Goal: Transaction & Acquisition: Purchase product/service

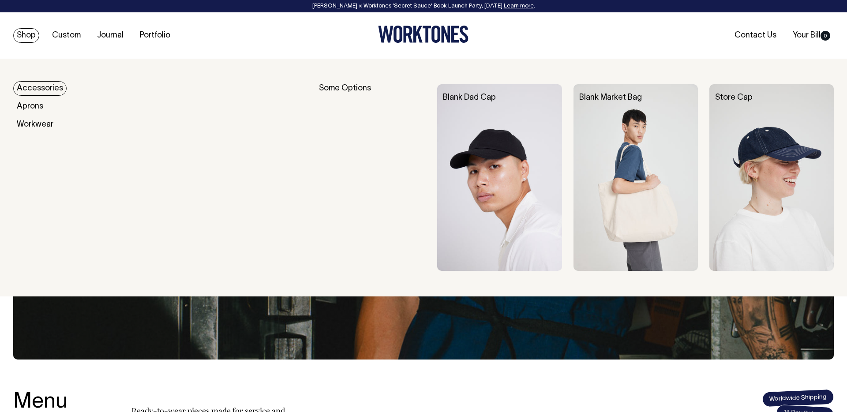
click at [584, 143] on img at bounding box center [635, 177] width 124 height 187
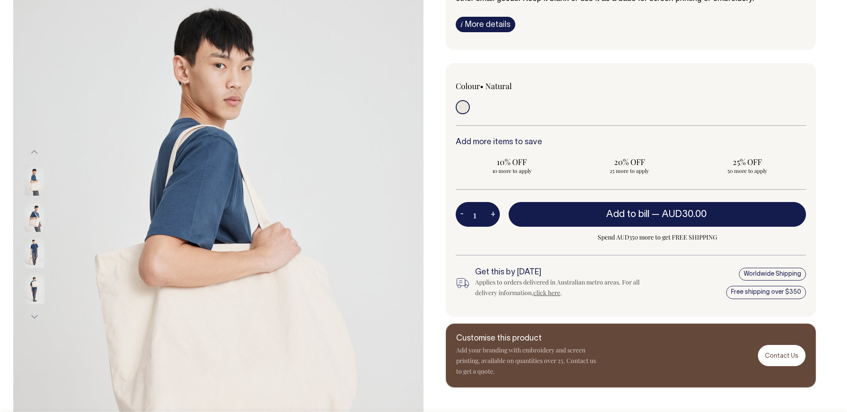
scroll to position [132, 0]
click at [723, 172] on span "50 more to apply" at bounding box center [747, 170] width 104 height 7
click at [723, 172] on input "25% OFF 50 more to apply" at bounding box center [747, 164] width 112 height 23
radio input "true"
type input "50"
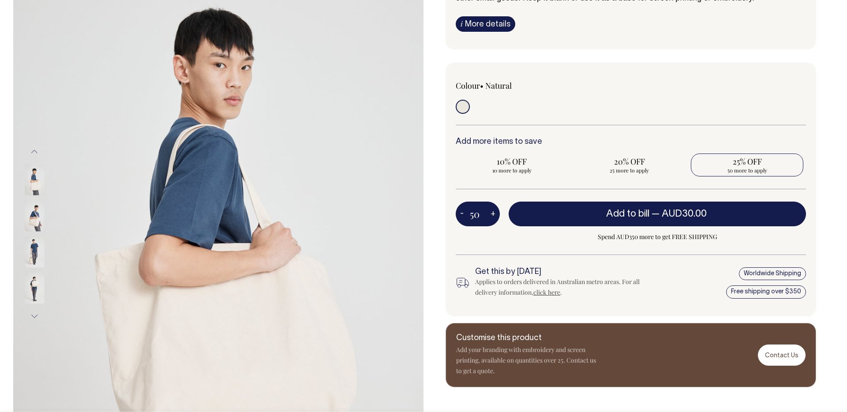
radio input "true"
type input "50"
click at [494, 212] on button "+" at bounding box center [493, 214] width 14 height 18
type input "51"
radio input "true"
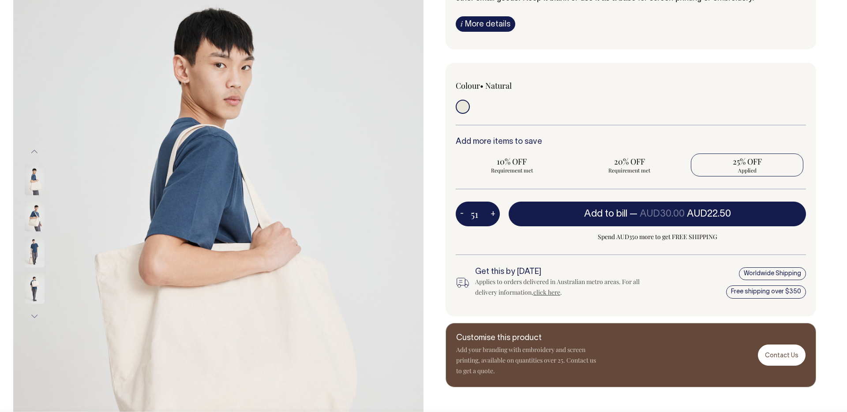
type input "51"
click at [494, 212] on button "+" at bounding box center [493, 214] width 14 height 18
type input "52"
radio input "true"
type input "52"
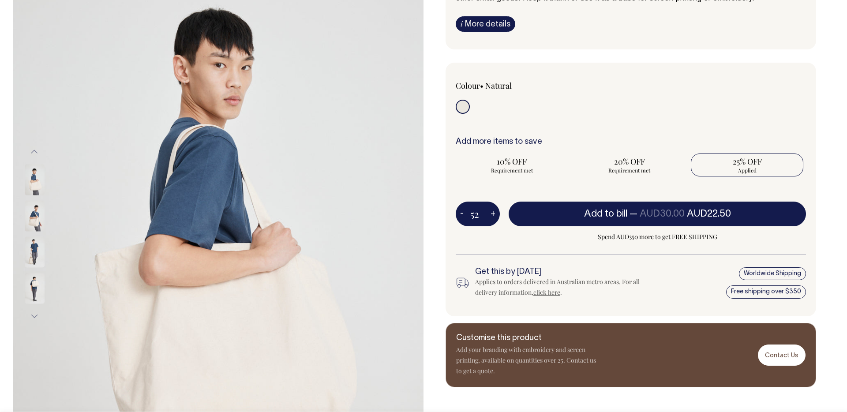
click at [494, 212] on button "+" at bounding box center [493, 214] width 14 height 18
type input "53"
radio input "true"
type input "53"
click at [494, 212] on button "+" at bounding box center [493, 214] width 14 height 18
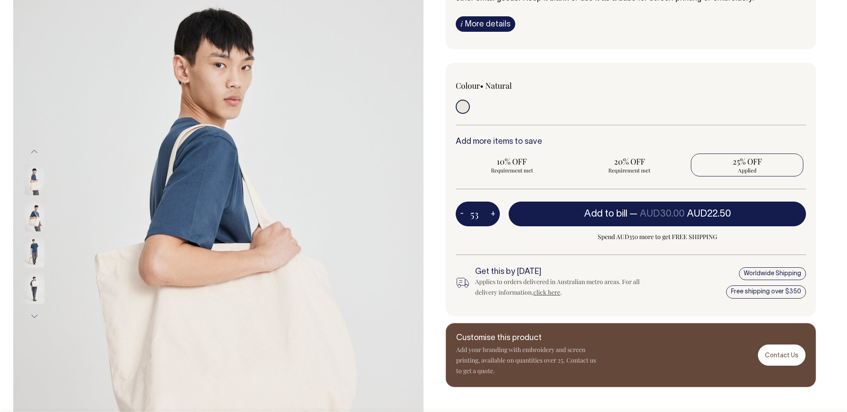
type input "54"
radio input "true"
type input "54"
click at [494, 212] on button "+" at bounding box center [493, 214] width 14 height 18
type input "55"
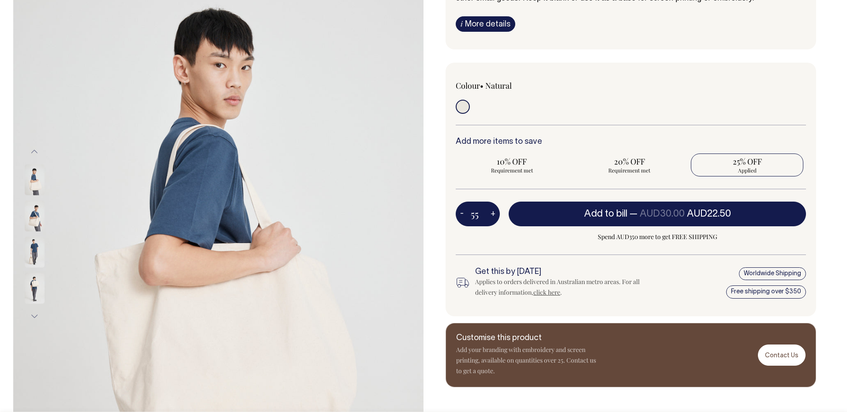
radio input "true"
type input "55"
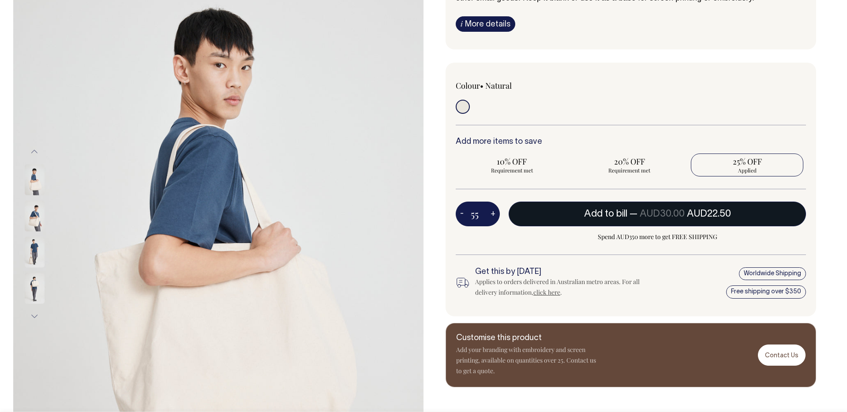
click at [573, 210] on button "Add to bill — AUD30.00 AUD22.50" at bounding box center [656, 214] width 297 height 25
type input "1"
radio input "false"
type input "1"
radio input "true"
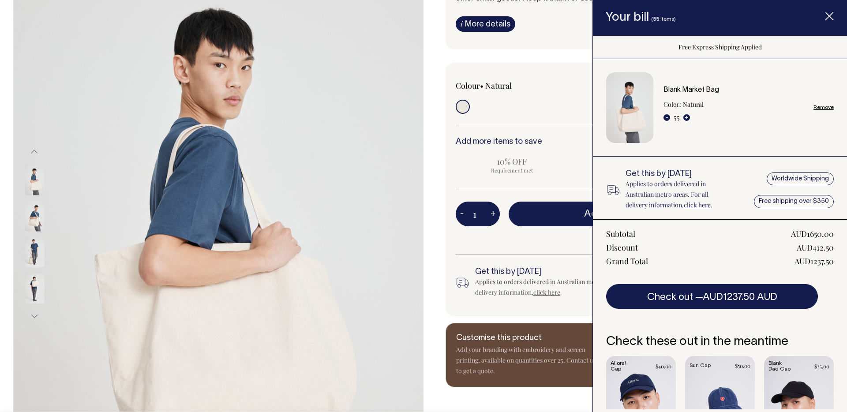
click at [527, 242] on span "Free Express Shipping Applied" at bounding box center [656, 237] width 297 height 11
click at [829, 16] on line "Item added to your cart" at bounding box center [829, 16] width 7 height 7
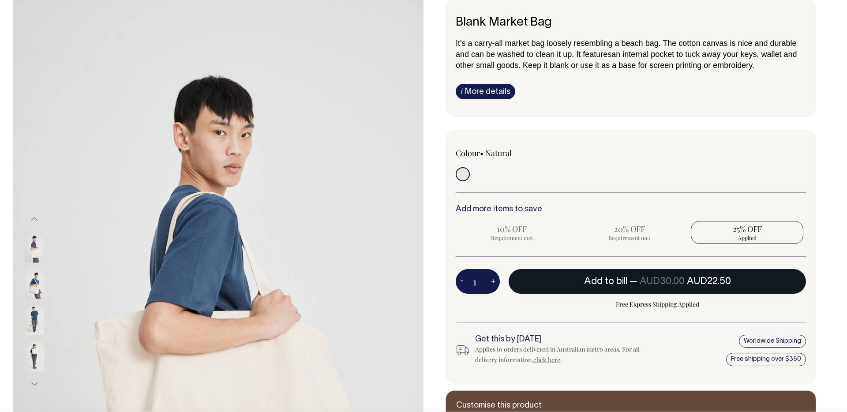
scroll to position [65, 0]
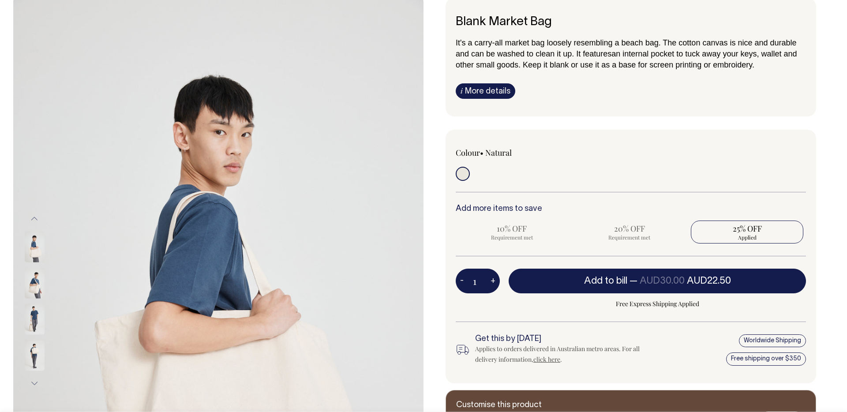
click at [718, 232] on span "25% OFF" at bounding box center [747, 228] width 104 height 11
click at [718, 232] on input "25% OFF Applied" at bounding box center [747, 231] width 112 height 23
click at [634, 230] on span "20% OFF" at bounding box center [630, 228] width 104 height 11
click at [480, 282] on input "1" at bounding box center [478, 281] width 44 height 25
click at [482, 281] on input "1" at bounding box center [478, 281] width 44 height 25
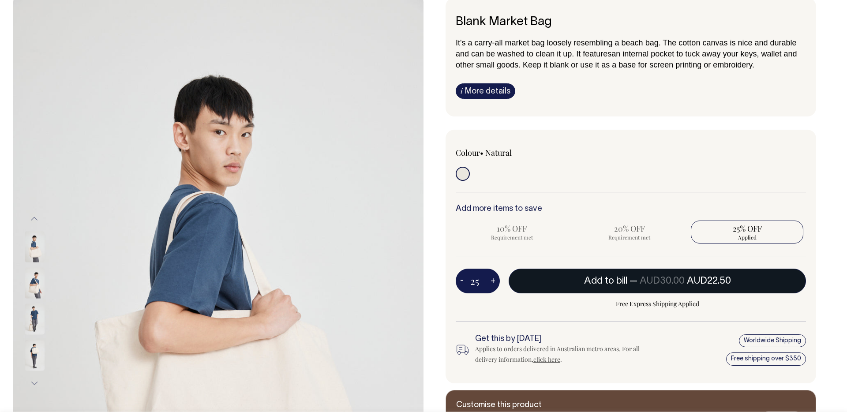
type input "25"
radio input "true"
type input "25"
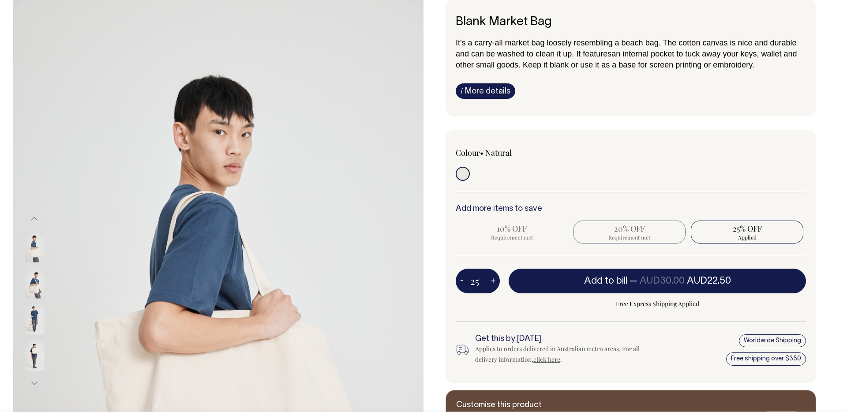
click at [613, 235] on span "Requirement met" at bounding box center [630, 237] width 104 height 7
click at [590, 257] on div "Colour • Natural" at bounding box center [630, 257] width 370 height 254
click at [620, 231] on span "20% OFF" at bounding box center [630, 228] width 104 height 11
click at [515, 227] on span "10% OFF" at bounding box center [512, 228] width 104 height 11
click at [517, 305] on span "Free Express Shipping Applied" at bounding box center [656, 304] width 297 height 11
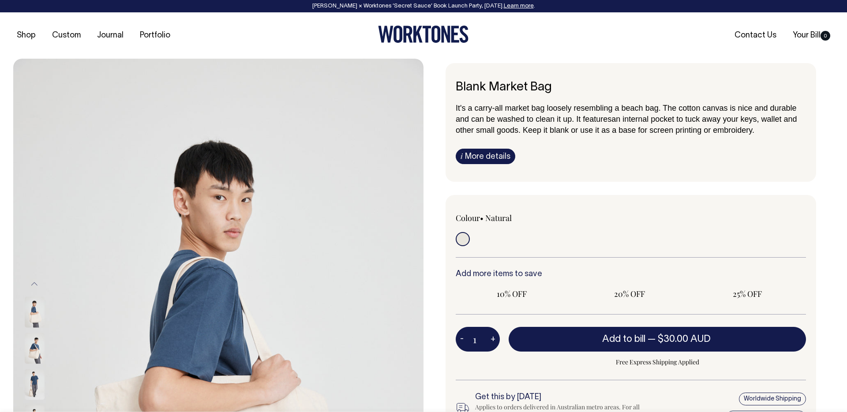
radio input "true"
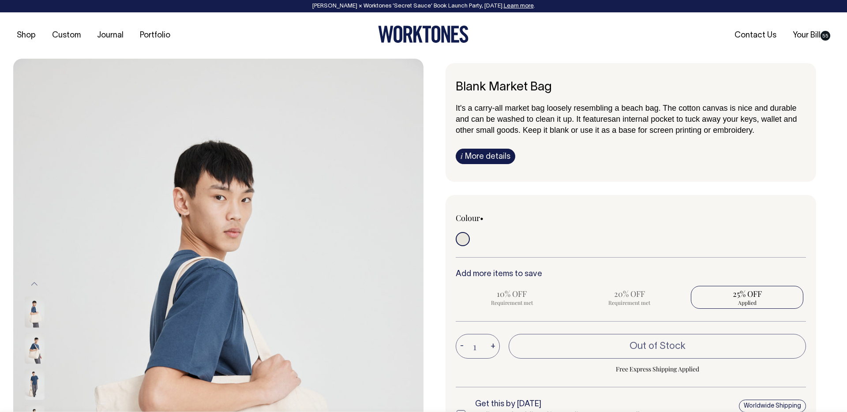
click at [490, 343] on button "+" at bounding box center [493, 346] width 14 height 18
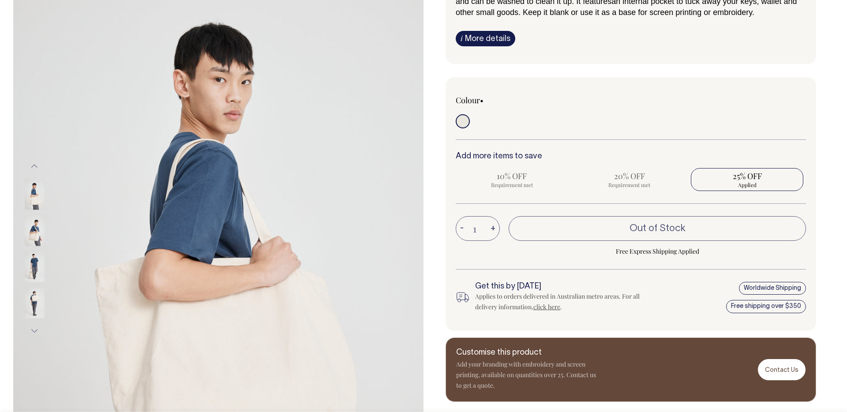
scroll to position [118, 0]
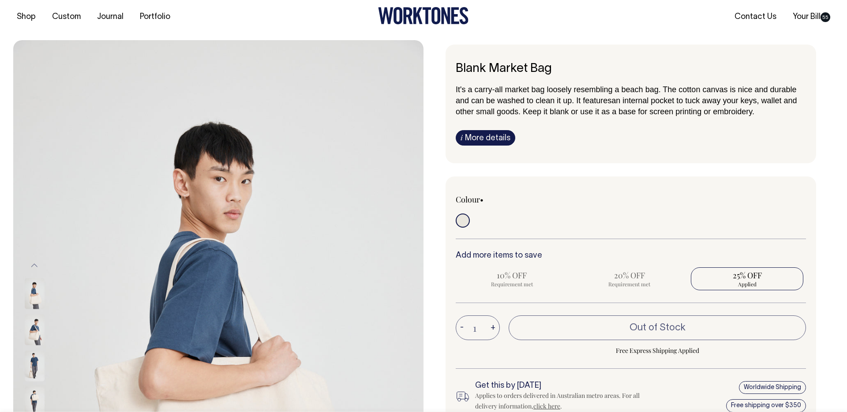
click at [467, 216] on input "radio" at bounding box center [463, 220] width 14 height 14
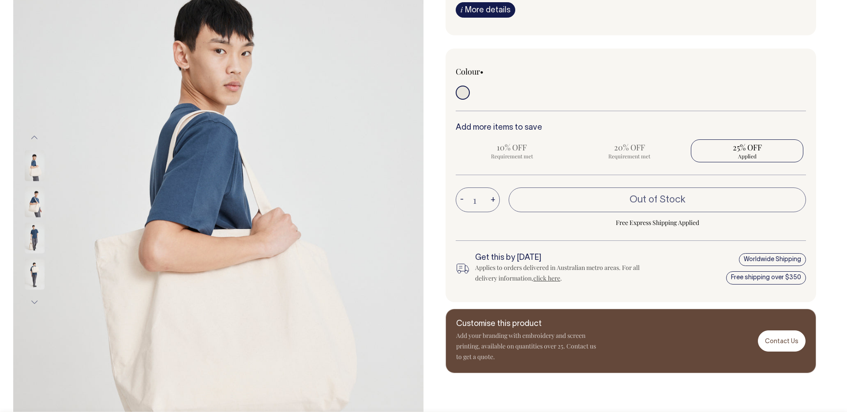
scroll to position [146, 0]
click at [512, 156] on span "Requirement met" at bounding box center [512, 156] width 104 height 7
click at [656, 153] on span "Requirement met" at bounding box center [630, 156] width 104 height 7
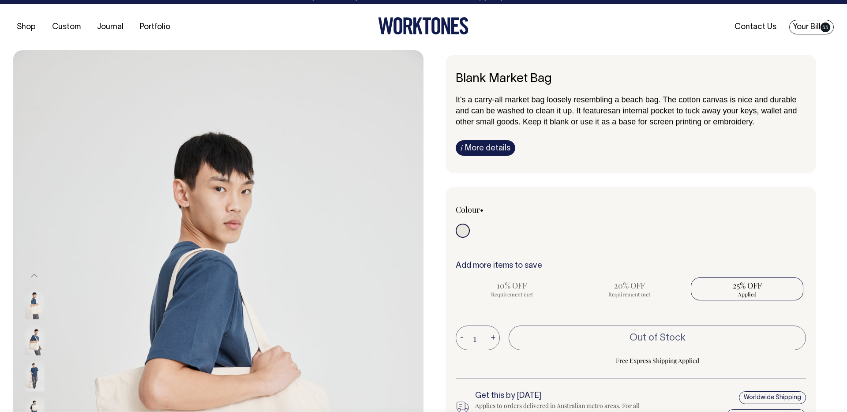
click at [813, 31] on link "Your Bill 55" at bounding box center [811, 27] width 45 height 15
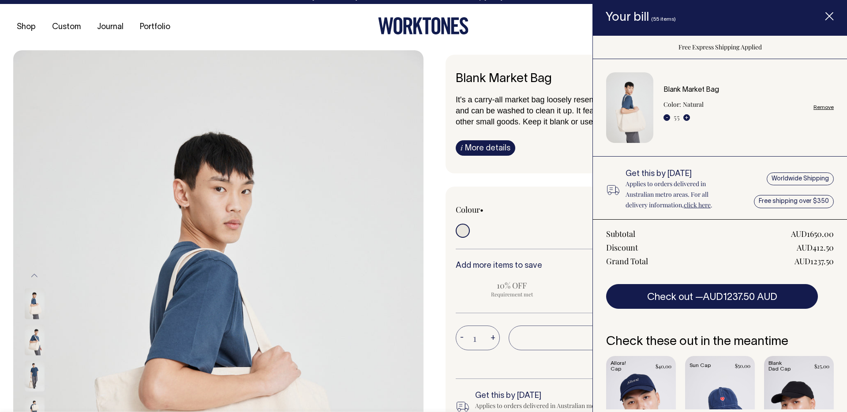
scroll to position [9, 0]
click at [821, 107] on link "Remove" at bounding box center [823, 108] width 20 height 6
radio input "false"
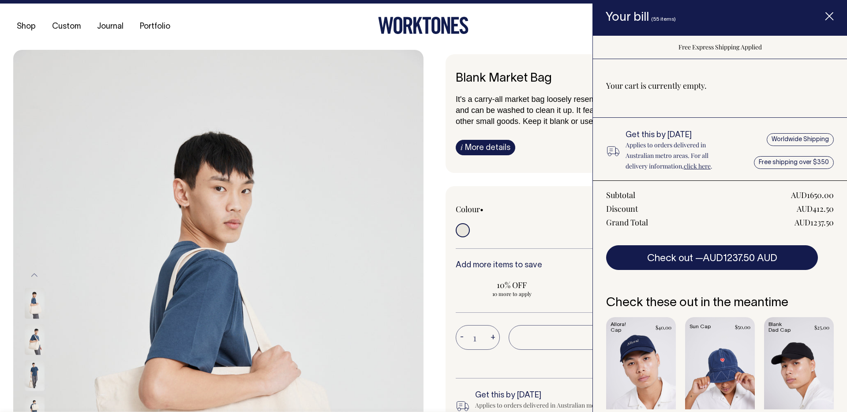
click at [828, 18] on icon "Item added to your cart" at bounding box center [829, 16] width 9 height 9
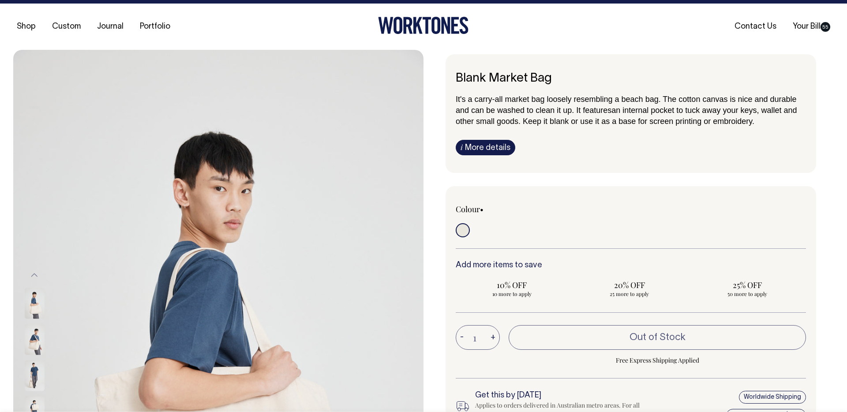
click at [491, 358] on div "1 - + Out of Stock Free Express Shipping Applied" at bounding box center [631, 351] width 350 height 53
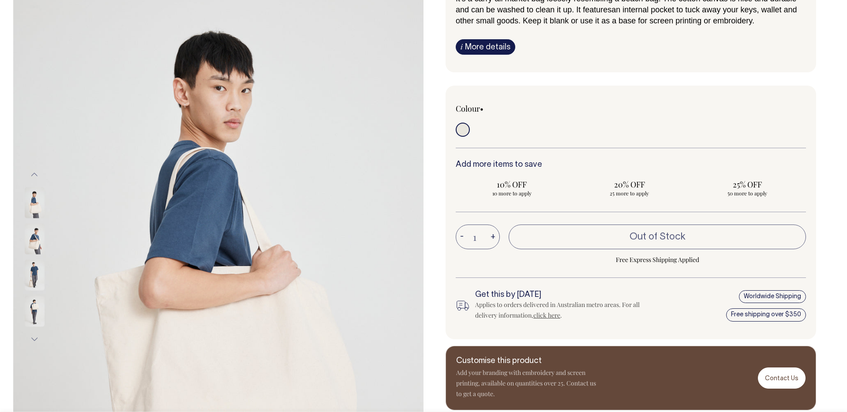
scroll to position [110, 0]
click at [495, 237] on button "+" at bounding box center [493, 237] width 14 height 18
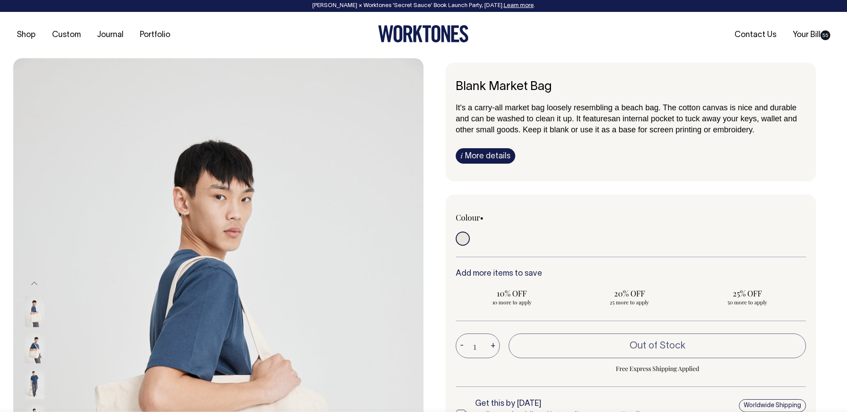
scroll to position [0, 0]
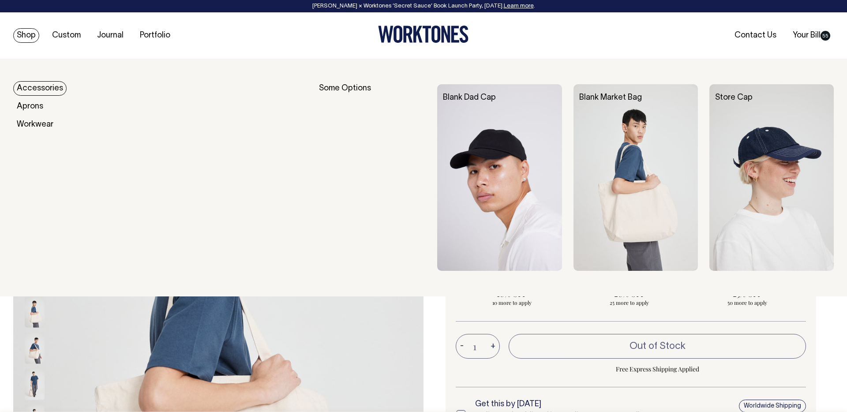
click at [24, 37] on link "Shop" at bounding box center [26, 35] width 26 height 15
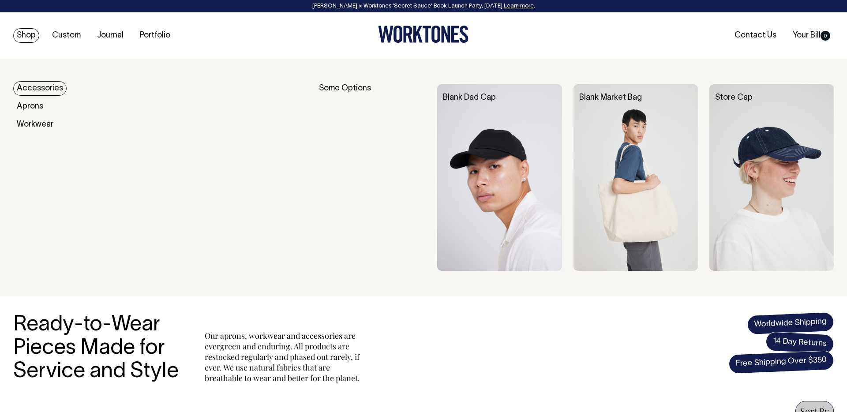
click at [471, 108] on div "Blank Dad Cap" at bounding box center [505, 97] width 136 height 27
click at [474, 131] on img at bounding box center [499, 177] width 124 height 187
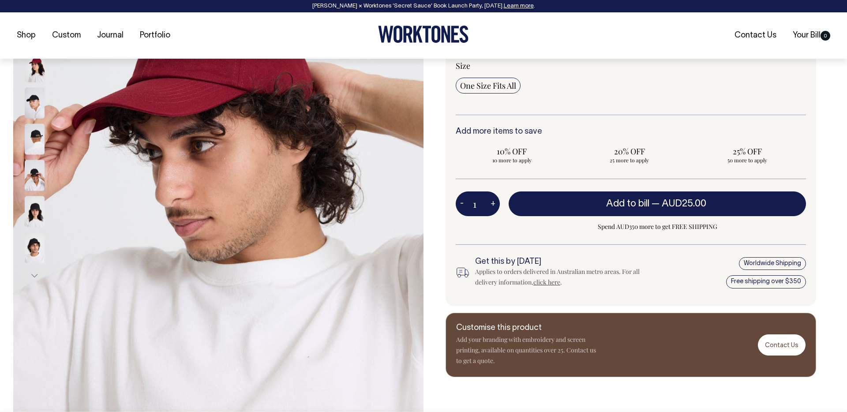
scroll to position [228, 0]
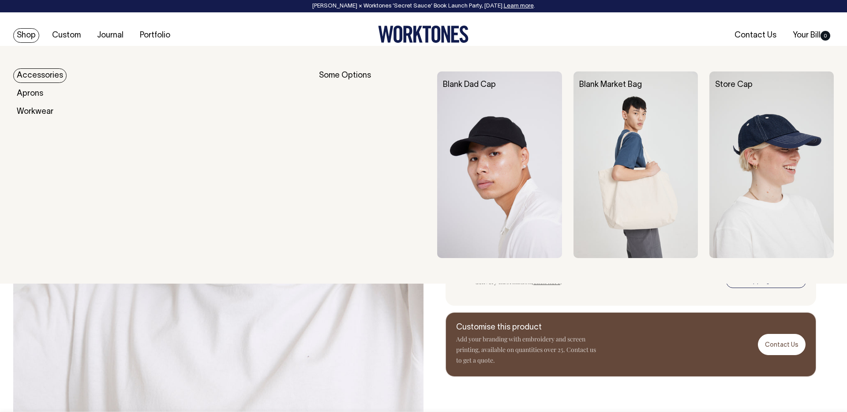
click at [29, 39] on link "Shop" at bounding box center [26, 35] width 26 height 15
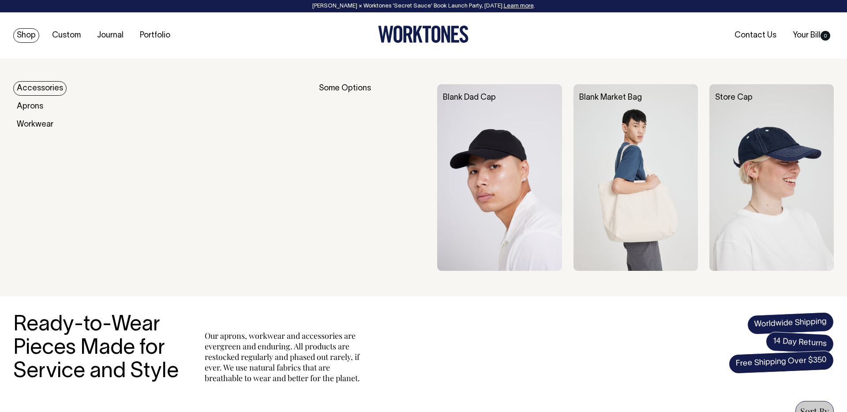
drag, startPoint x: 37, startPoint y: 85, endPoint x: 44, endPoint y: 85, distance: 7.5
click at [37, 85] on link "Accessories" at bounding box center [39, 88] width 53 height 15
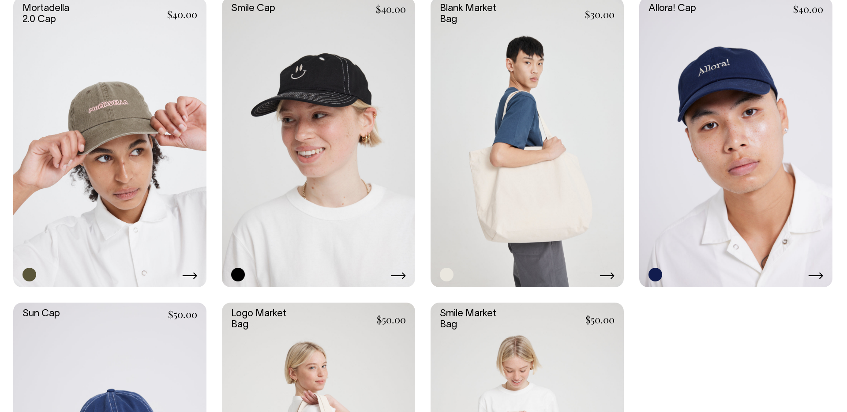
click at [494, 200] on link at bounding box center [526, 142] width 193 height 290
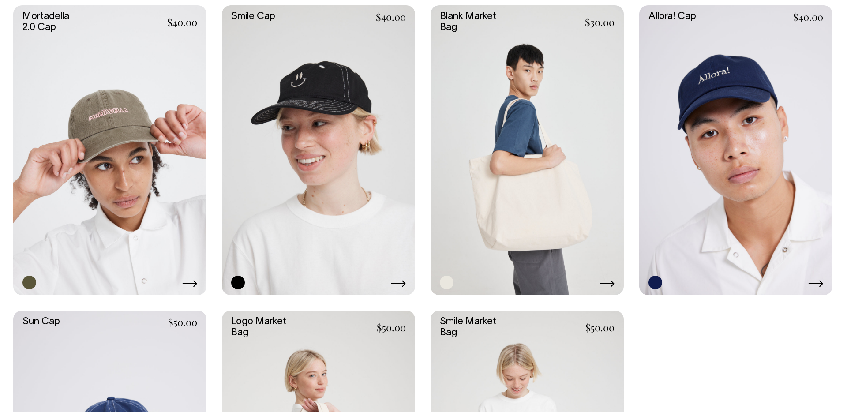
scroll to position [737, 0]
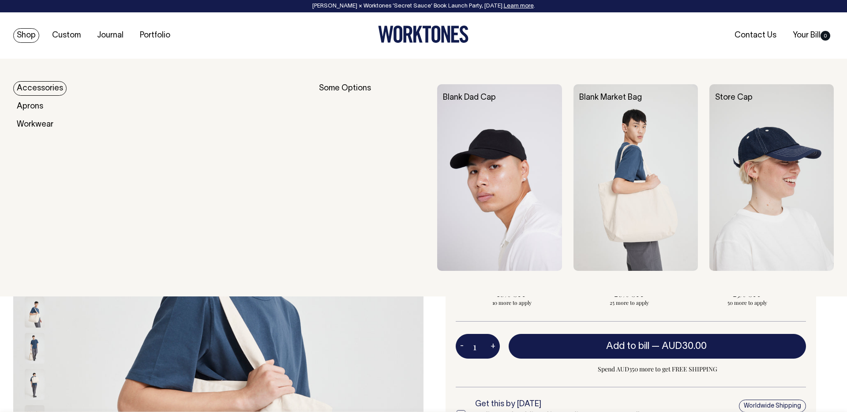
click at [32, 29] on link "Shop" at bounding box center [26, 35] width 26 height 15
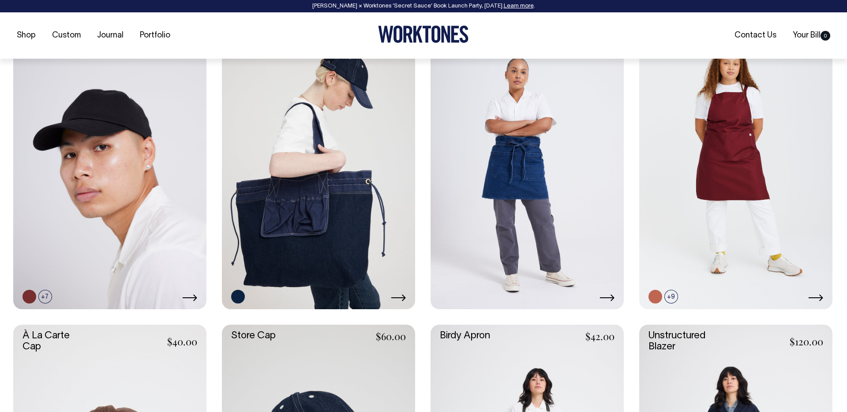
click at [78, 197] on link at bounding box center [109, 164] width 193 height 290
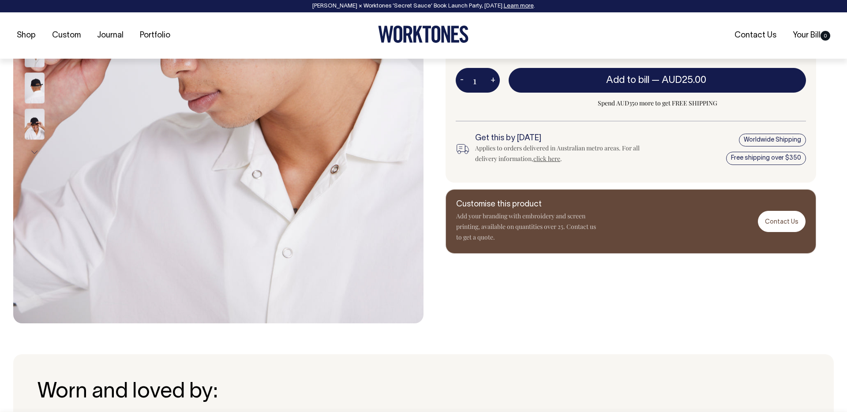
scroll to position [351, 0]
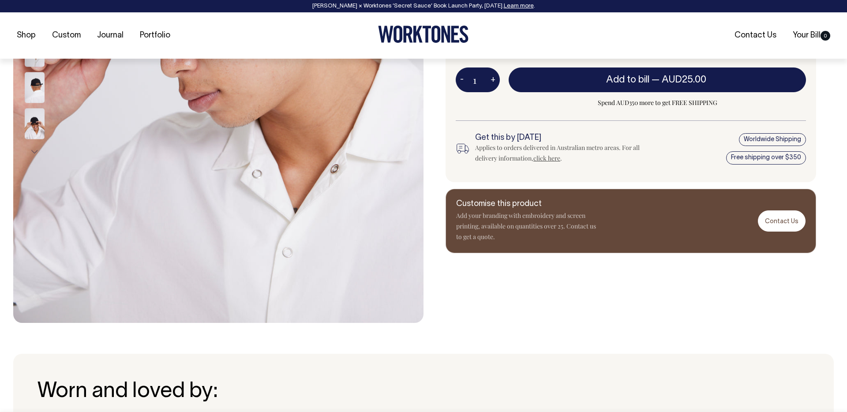
click at [485, 86] on input "1" at bounding box center [478, 79] width 44 height 25
type input "30"
radio input "true"
type input "30"
click at [506, 111] on div "30 - + Add to bill — AUD25.00 Spend AUD350 more to get FREE SHIPPING" at bounding box center [631, 93] width 350 height 53
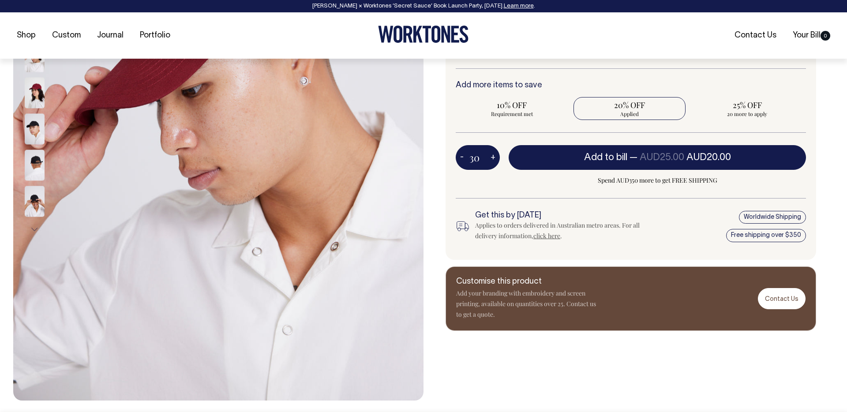
scroll to position [274, 0]
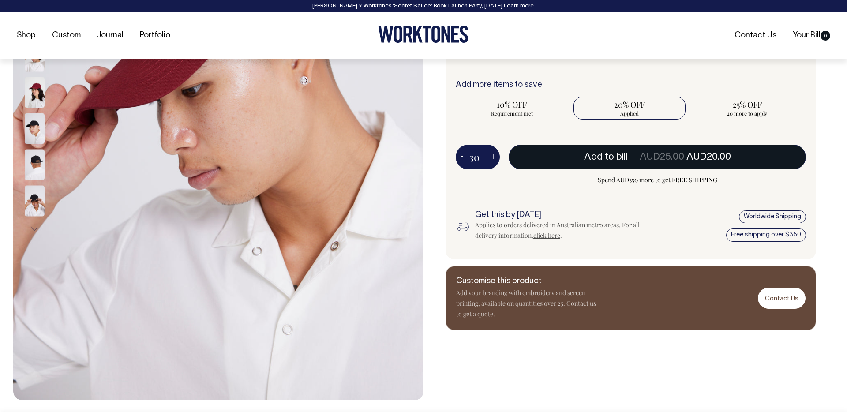
click at [665, 156] on span "AUD25.00" at bounding box center [661, 157] width 45 height 9
type input "1"
radio input "false"
type input "1"
radio input "true"
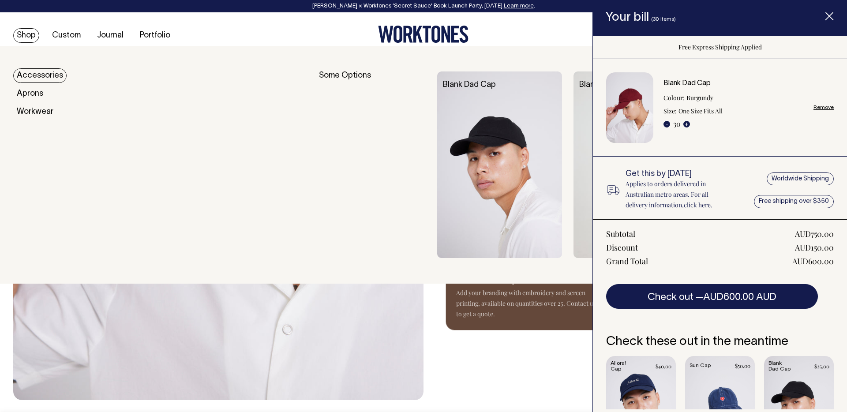
click at [24, 73] on link "Accessories" at bounding box center [39, 75] width 53 height 15
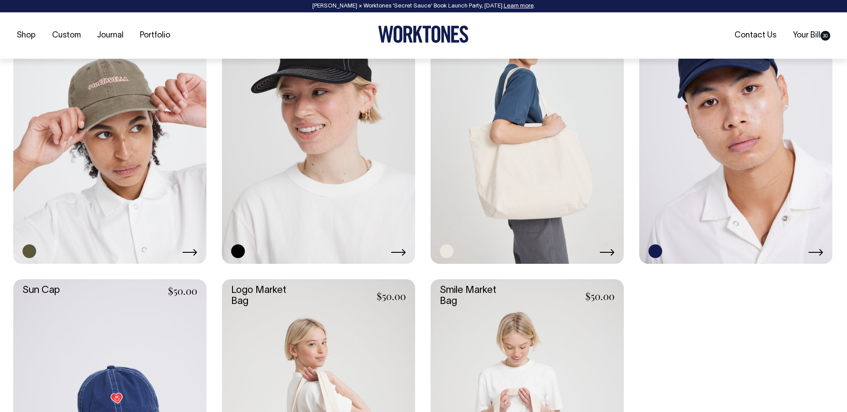
scroll to position [770, 0]
click at [530, 162] on link at bounding box center [526, 119] width 193 height 290
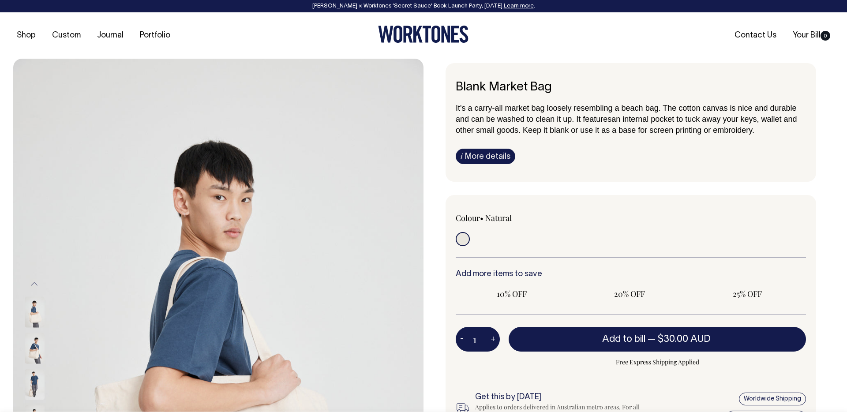
radio input "true"
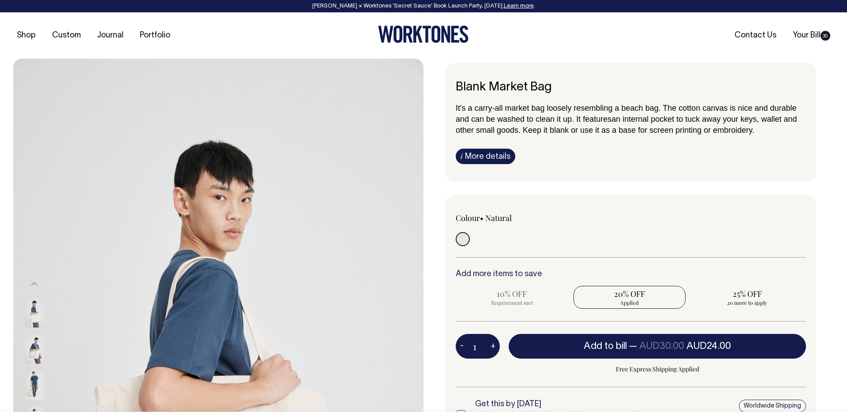
click at [484, 345] on input "1" at bounding box center [478, 346] width 44 height 25
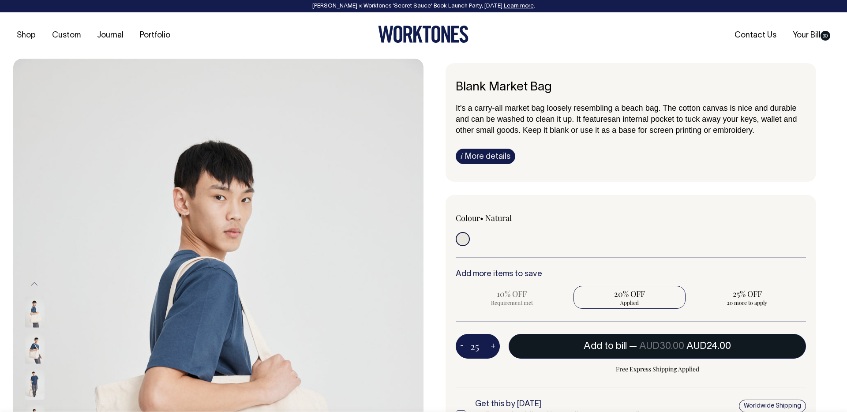
type input "25"
radio input "false"
radio input "true"
type input "25"
click at [579, 347] on button "Add to bill — AUD30.00 AUD24.00" at bounding box center [656, 346] width 297 height 25
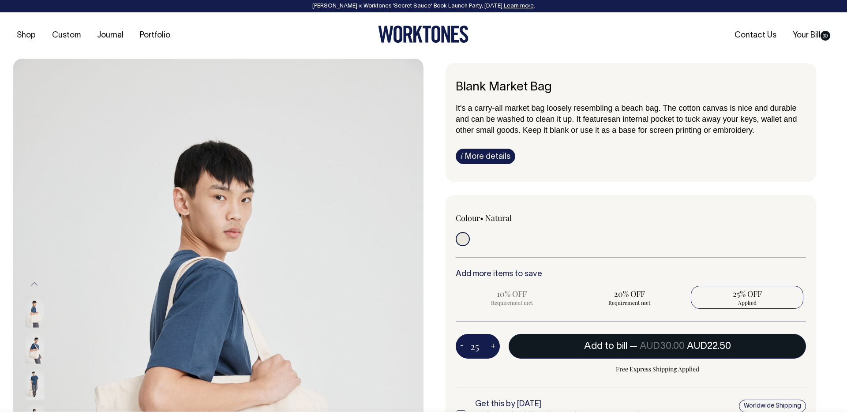
type input "1"
radio input "true"
type input "1"
radio input "false"
radio input "true"
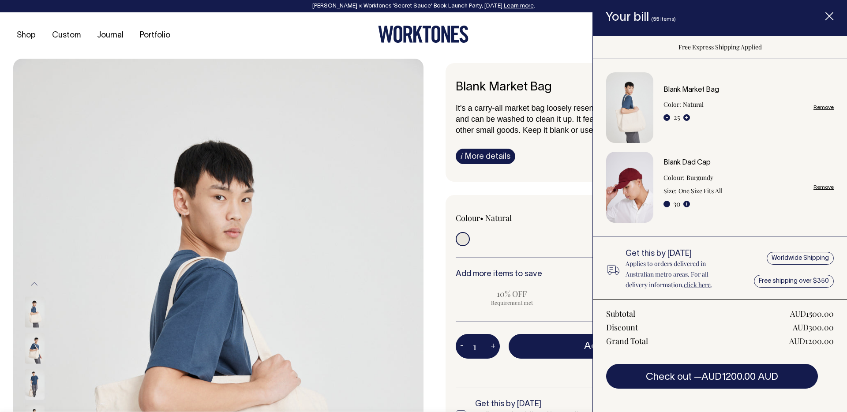
scroll to position [1, 0]
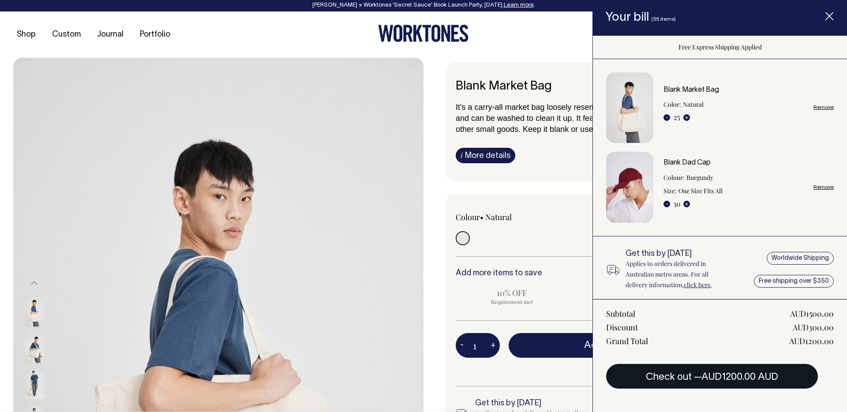
click at [673, 376] on button "Check out — AUD1200.00 AUD" at bounding box center [712, 376] width 212 height 25
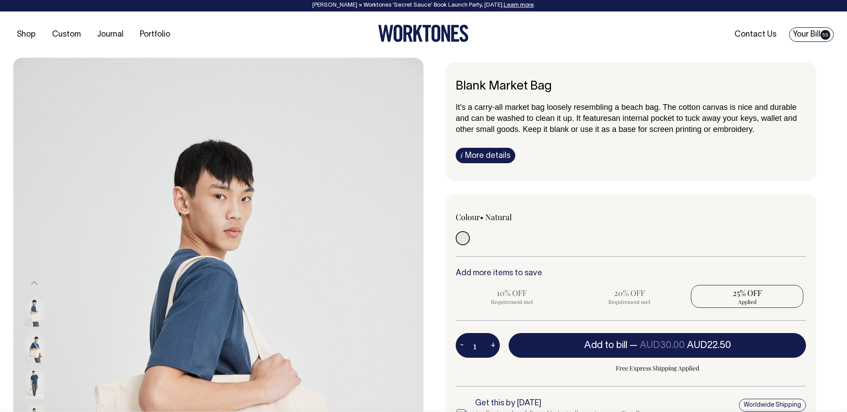
click at [829, 34] on span "55" at bounding box center [825, 35] width 10 height 10
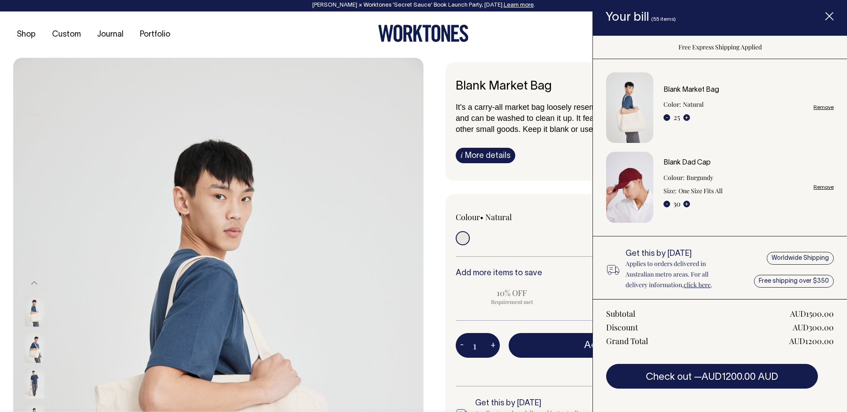
click at [815, 105] on link "Remove" at bounding box center [823, 108] width 20 height 6
click at [822, 105] on link "Remove" at bounding box center [823, 108] width 20 height 6
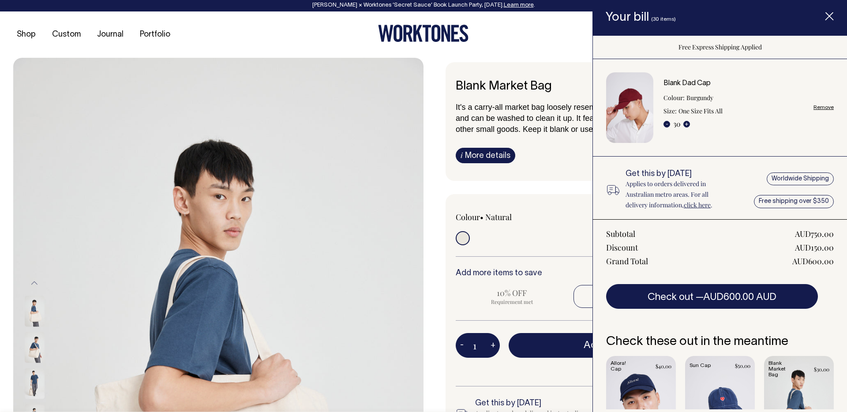
click at [821, 107] on link "Remove" at bounding box center [823, 108] width 20 height 6
radio input "false"
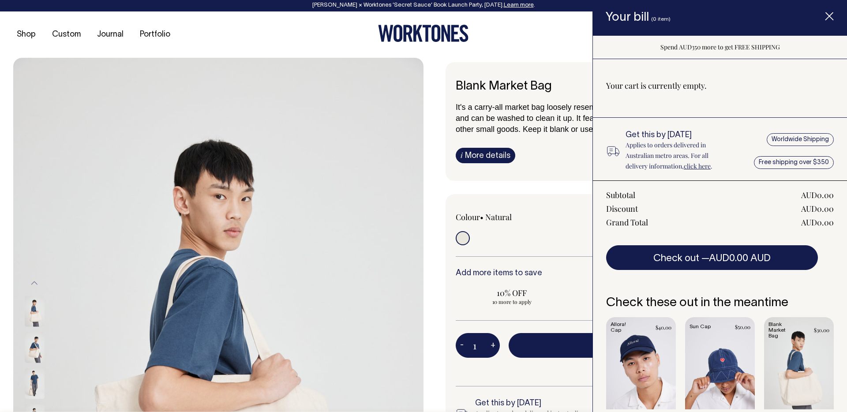
click at [833, 13] on span "Item added to your cart" at bounding box center [828, 17] width 35 height 37
